Goal: Find specific page/section: Find specific page/section

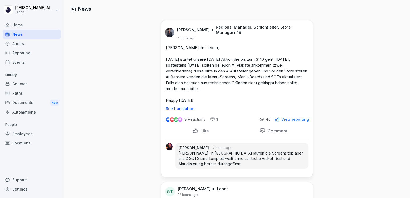
click at [18, 35] on div "News" at bounding box center [32, 34] width 58 height 9
